Goal: Register for event/course

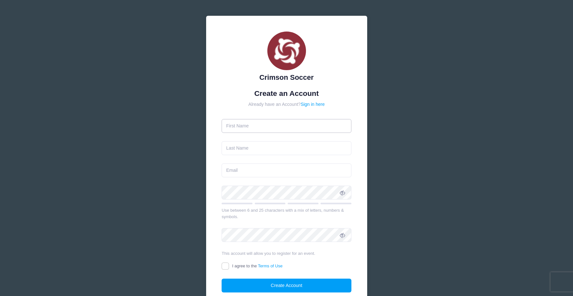
click at [286, 122] on input "text" at bounding box center [287, 126] width 130 height 14
type input "k"
type input "[PERSON_NAME]"
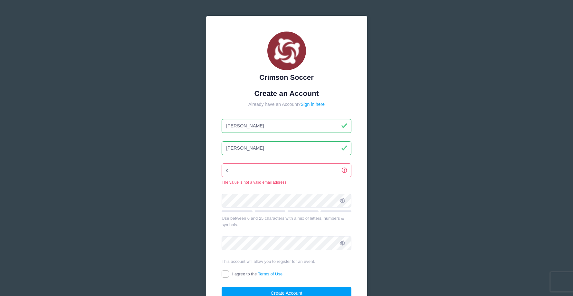
type input "[EMAIL_ADDRESS][DOMAIN_NAME]"
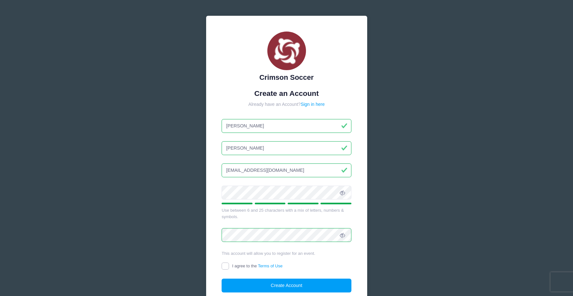
click at [228, 268] on input "I agree to the Terms of Use" at bounding box center [225, 266] width 7 height 7
checkbox input "true"
click at [241, 282] on button "Create Account" at bounding box center [287, 286] width 130 height 14
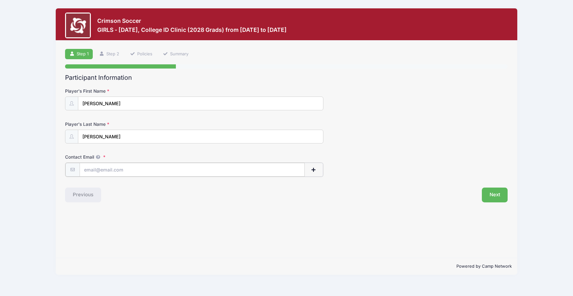
click at [171, 171] on input "Contact Email" at bounding box center [192, 170] width 225 height 14
type input "[EMAIL_ADDRESS][DOMAIN_NAME]"
click at [489, 192] on button "Next" at bounding box center [495, 194] width 26 height 15
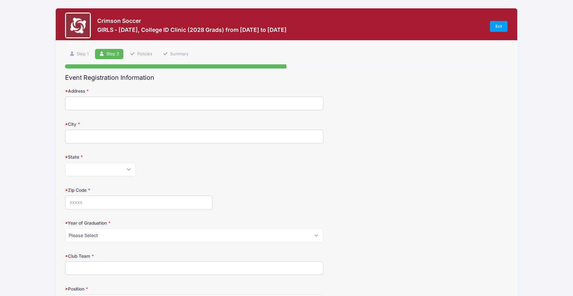
click at [251, 105] on input "Address" at bounding box center [194, 104] width 258 height 14
type input "[STREET_ADDRESS][PERSON_NAME]"
type input "Dracut"
select select "MA"
type input "01826"
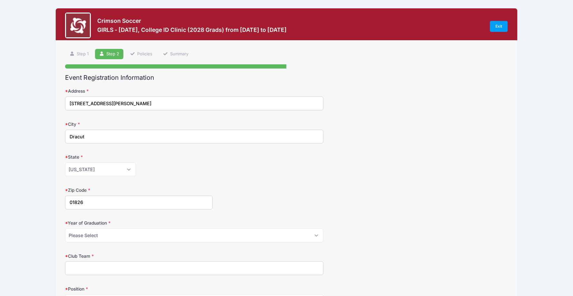
type input "[EMAIL_ADDRESS][DOMAIN_NAME]"
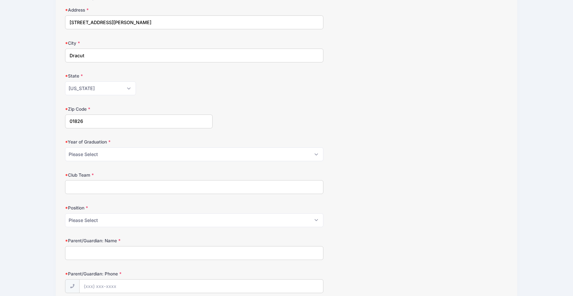
scroll to position [91, 0]
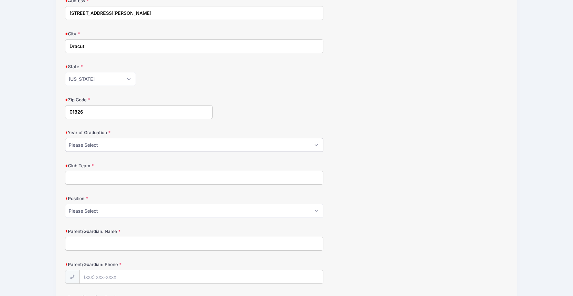
click at [134, 146] on select "Please Select 2025 2026 2027 2028 2029 2030 2031" at bounding box center [194, 145] width 258 height 14
select select "2028"
click at [119, 177] on input "Club Team" at bounding box center [194, 178] width 258 height 14
type input "FC Stars 2010 Blue National Team"
click at [121, 207] on select "Please Select GK Def Mid Fwd" at bounding box center [194, 211] width 258 height 14
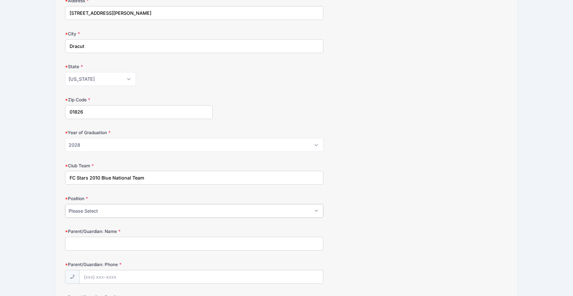
select select "Mid"
click at [92, 246] on input "Parent/Guardian: Name" at bounding box center [194, 244] width 258 height 14
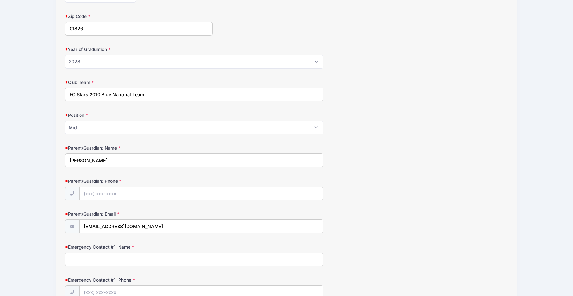
scroll to position [180, 0]
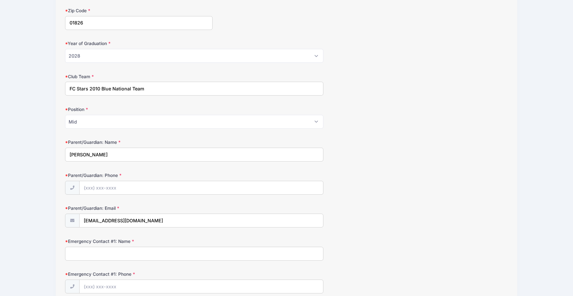
type input "[PERSON_NAME]"
click at [100, 189] on input "Parent/Guardian: Phone" at bounding box center [201, 188] width 243 height 14
type input "[PHONE_NUMBER]"
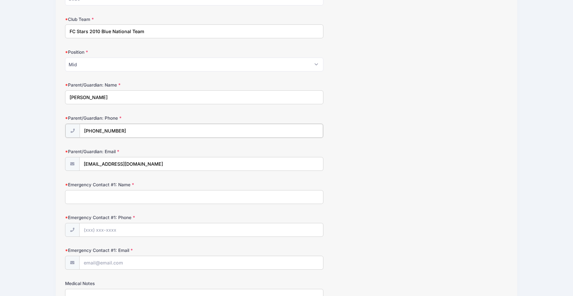
scroll to position [240, 0]
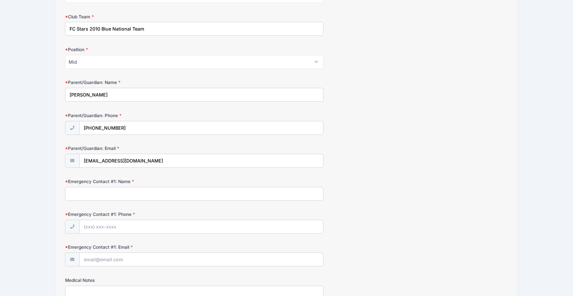
click at [124, 192] on input "Emergency Contact #1: Name" at bounding box center [194, 194] width 258 height 14
type input "[PERSON_NAME]"
click at [122, 229] on input "Emergency Contact #1: Phone" at bounding box center [201, 227] width 243 height 14
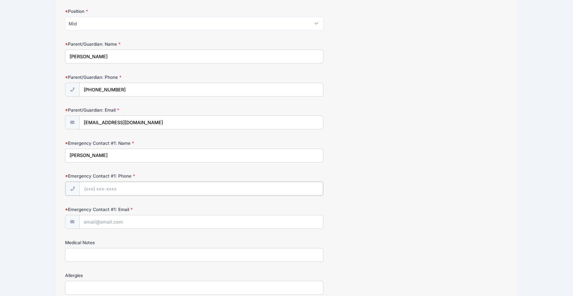
scroll to position [280, 0]
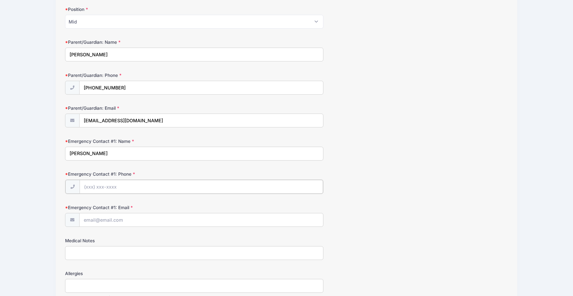
click at [113, 186] on input "Emergency Contact #1: Phone" at bounding box center [201, 187] width 243 height 14
type input "[PHONE_NUMBER]"
click at [110, 224] on input "Emergency Contact #1: Email" at bounding box center [201, 220] width 243 height 14
type input "[EMAIL_ADDRESS][DOMAIN_NAME]"
type input "7189380333"
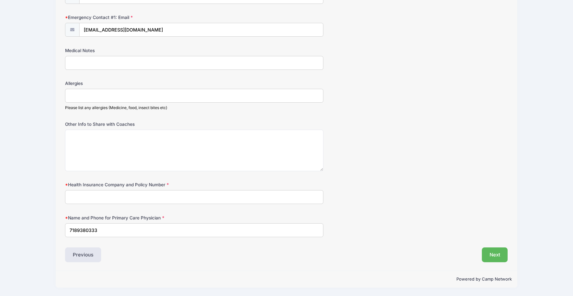
scroll to position [469, 0]
click at [125, 196] on input "Health Insurance Company and Policy Number" at bounding box center [194, 198] width 258 height 14
type input "UQVAN4519184"
click at [494, 253] on button "Next" at bounding box center [495, 255] width 26 height 15
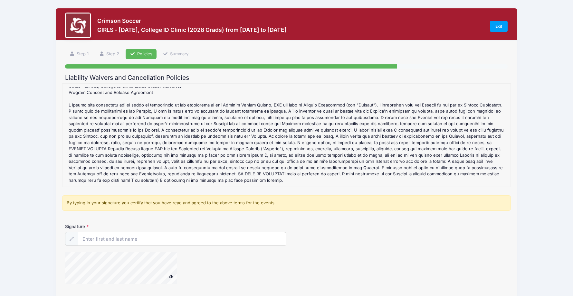
scroll to position [51, 0]
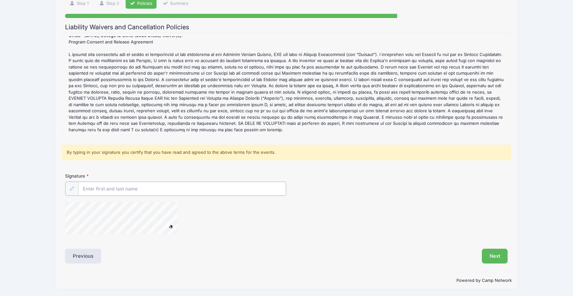
click at [143, 190] on input "Signature" at bounding box center [182, 189] width 208 height 14
type input "J"
type input "C"
click at [171, 226] on span at bounding box center [170, 226] width 5 height 4
click at [142, 187] on input "Signature" at bounding box center [182, 189] width 208 height 14
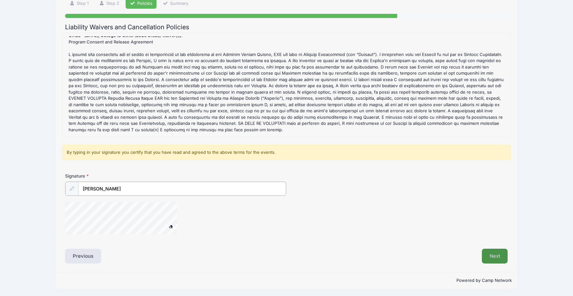
type input "[PERSON_NAME]"
click at [489, 256] on button "Next" at bounding box center [495, 255] width 26 height 15
click at [495, 260] on button "Next" at bounding box center [495, 255] width 26 height 15
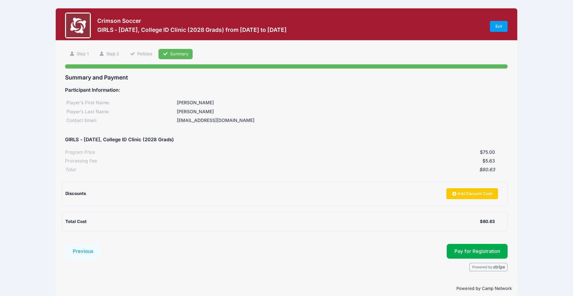
scroll to position [9, 0]
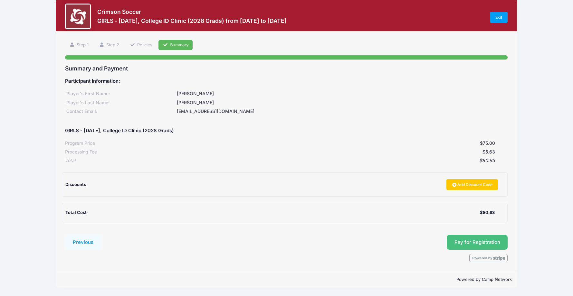
click at [469, 244] on button "Pay for Registration" at bounding box center [477, 242] width 61 height 15
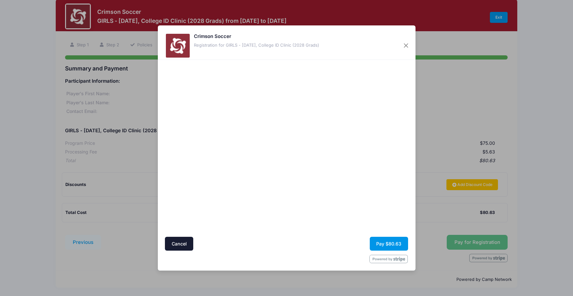
click at [386, 244] on button "Pay $80.63" at bounding box center [389, 244] width 38 height 14
